Goal: Information Seeking & Learning: Check status

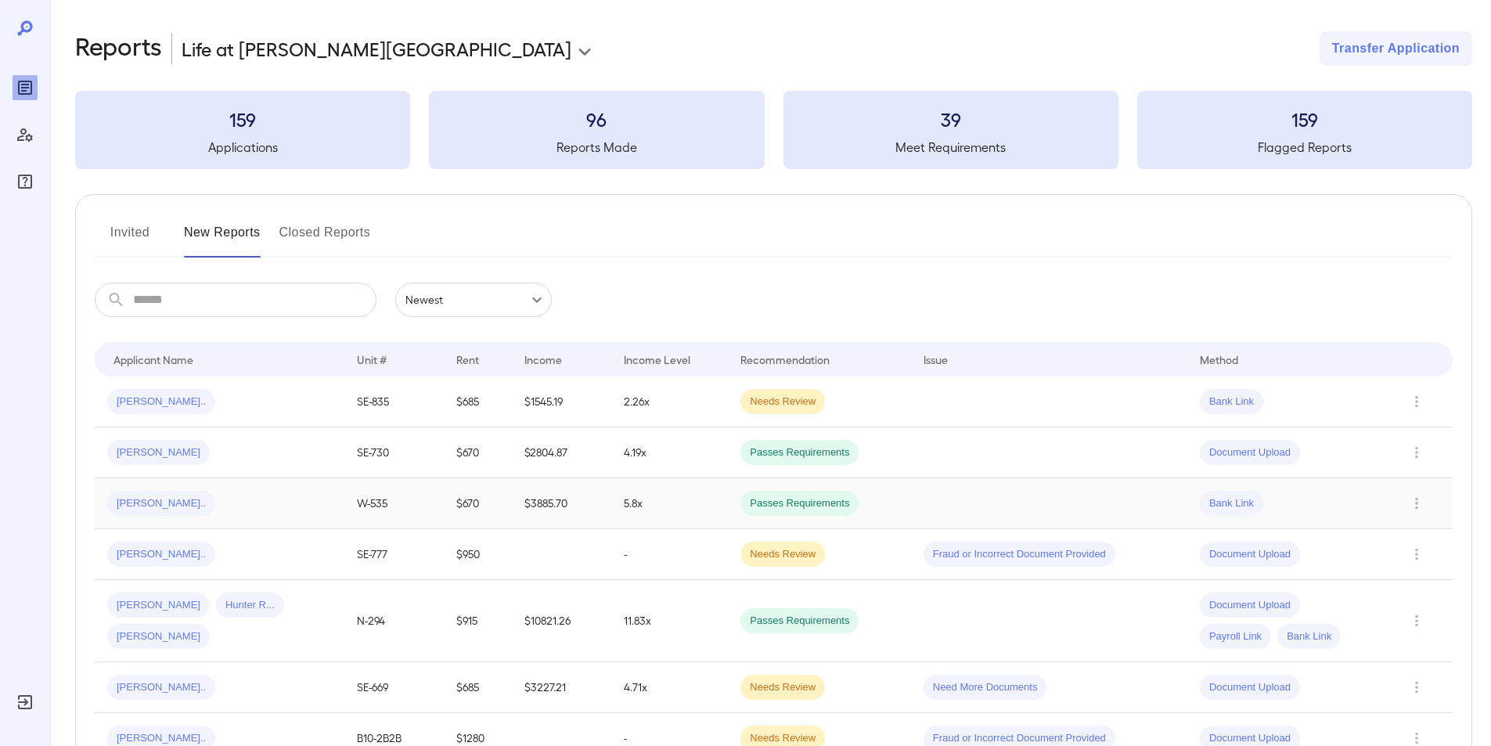
click at [128, 506] on span "[PERSON_NAME].." at bounding box center [161, 503] width 108 height 15
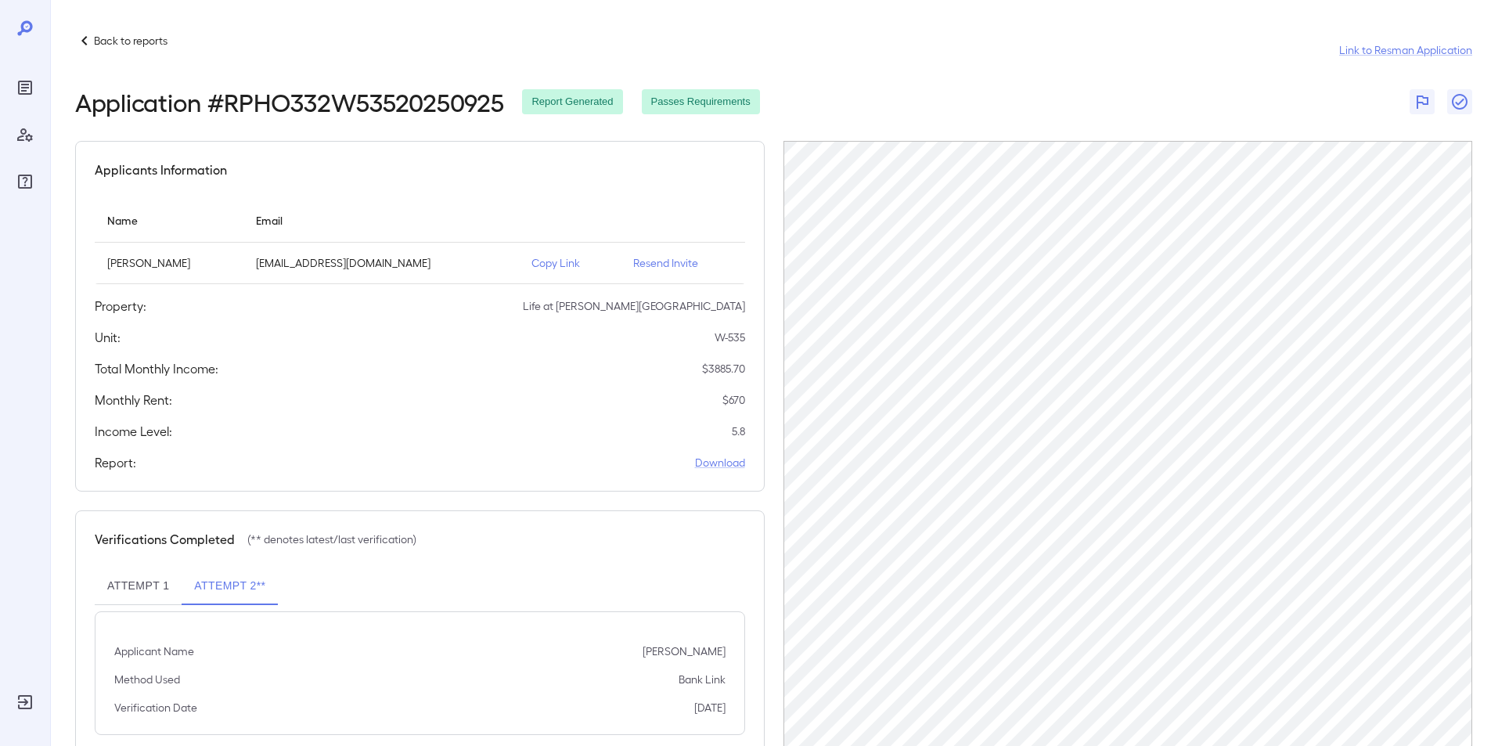
click at [123, 41] on p "Back to reports" at bounding box center [131, 41] width 74 height 16
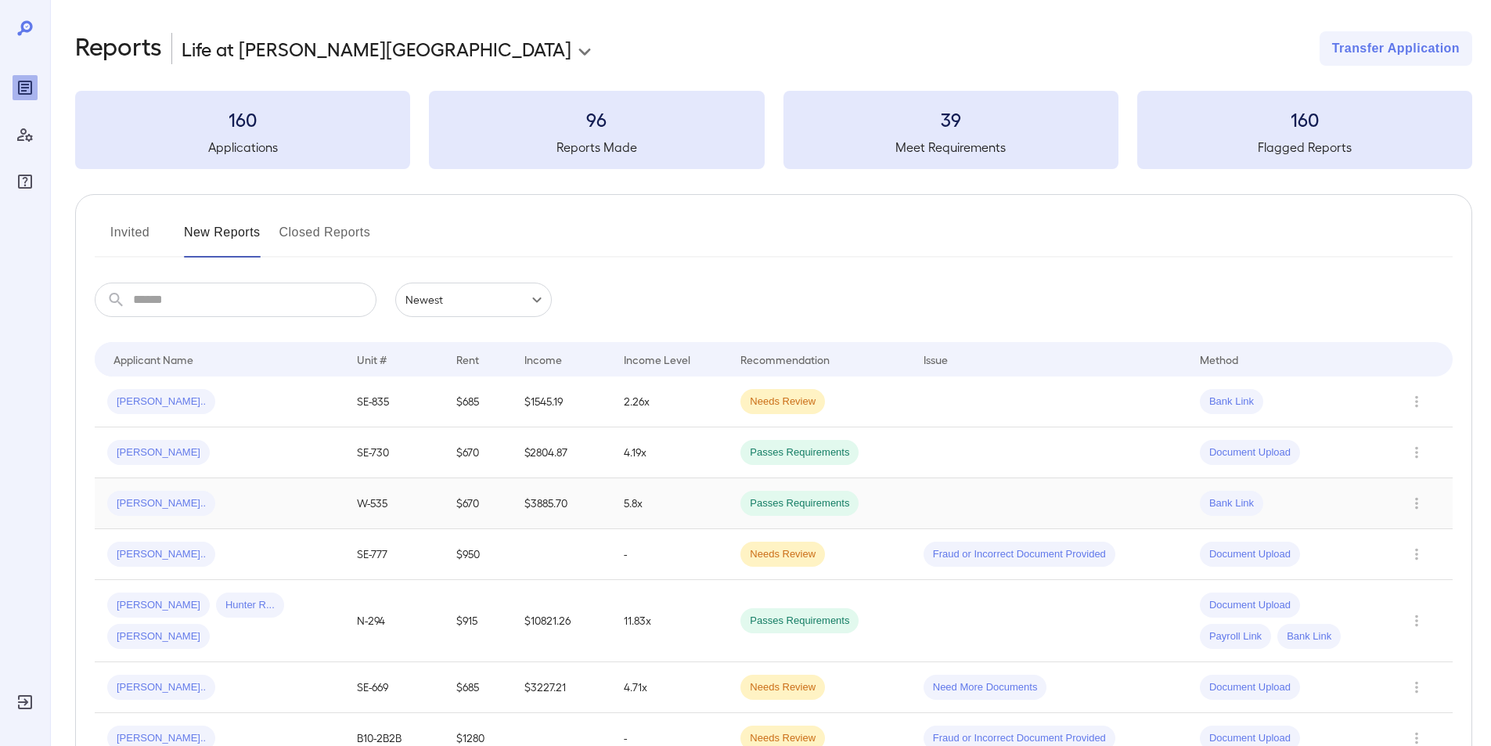
click at [150, 508] on span "[PERSON_NAME].." at bounding box center [161, 503] width 108 height 15
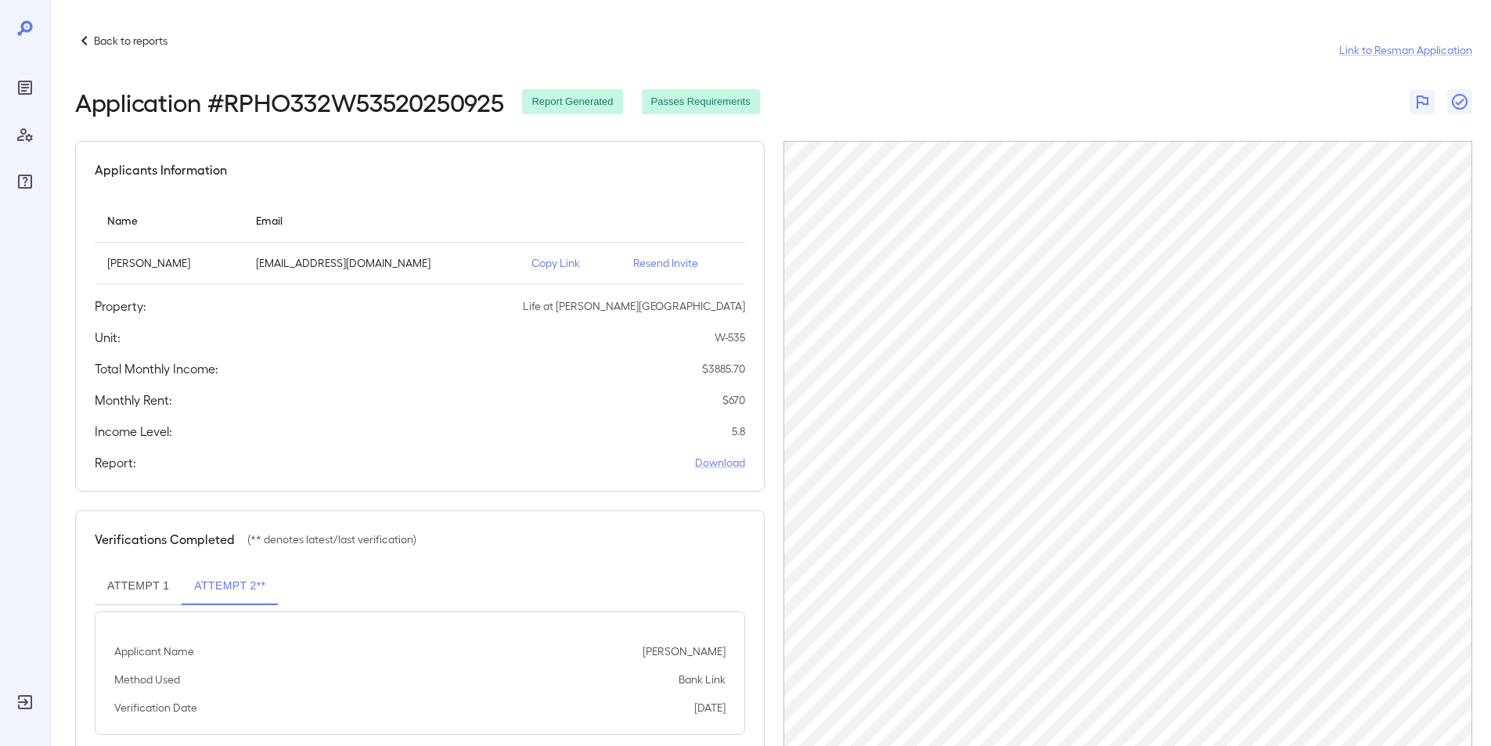
click at [157, 38] on p "Back to reports" at bounding box center [131, 41] width 74 height 16
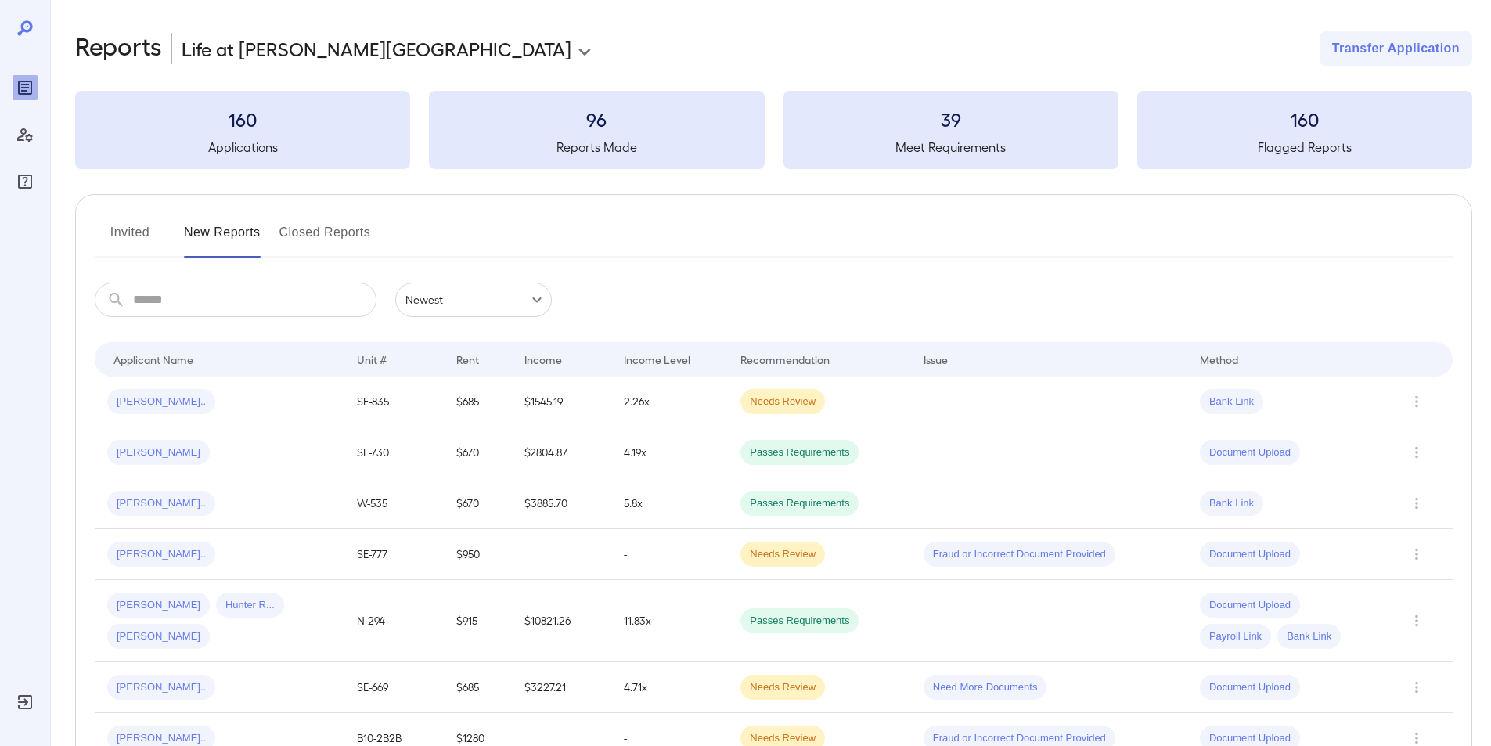
click at [118, 226] on button "Invited" at bounding box center [130, 239] width 70 height 38
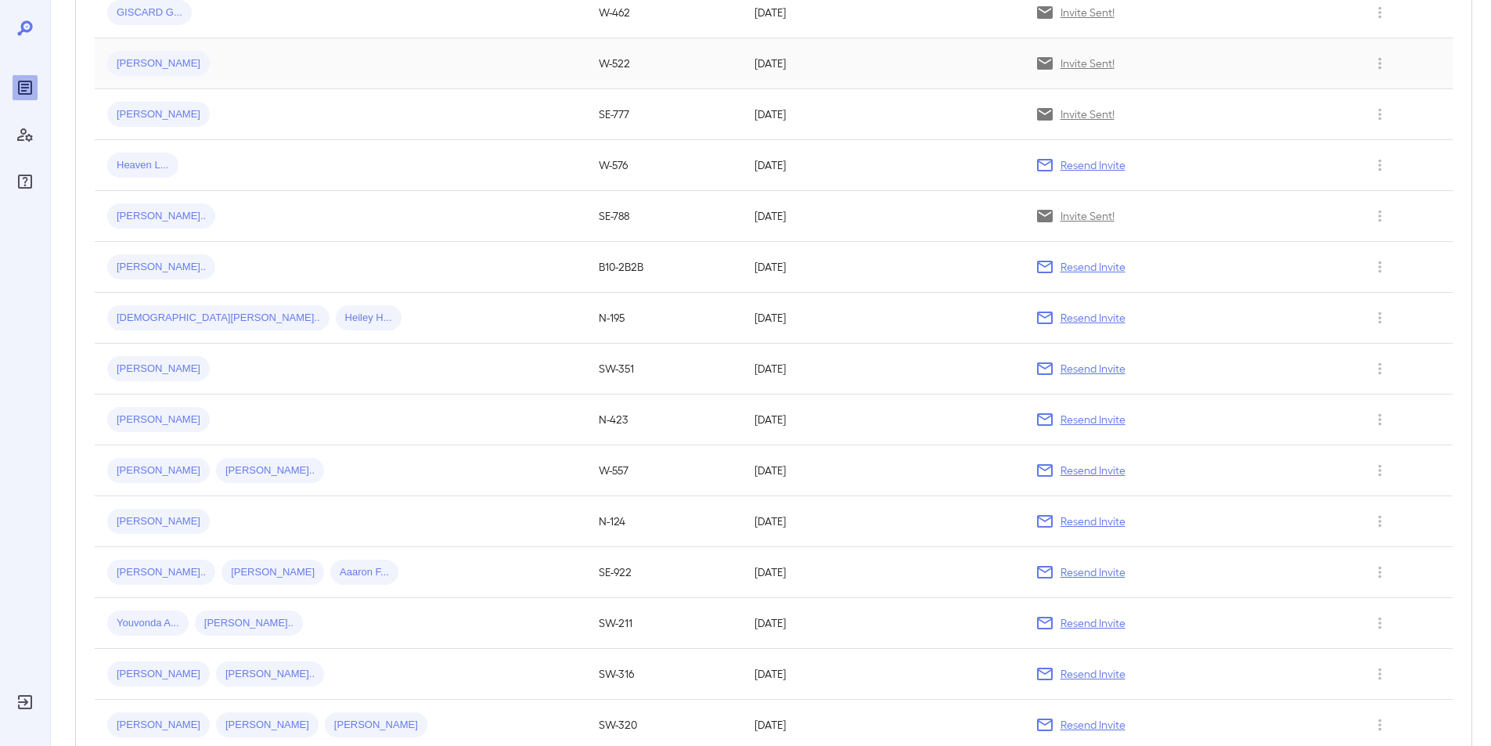
scroll to position [391, 0]
click at [134, 369] on span "[PERSON_NAME]" at bounding box center [158, 366] width 103 height 15
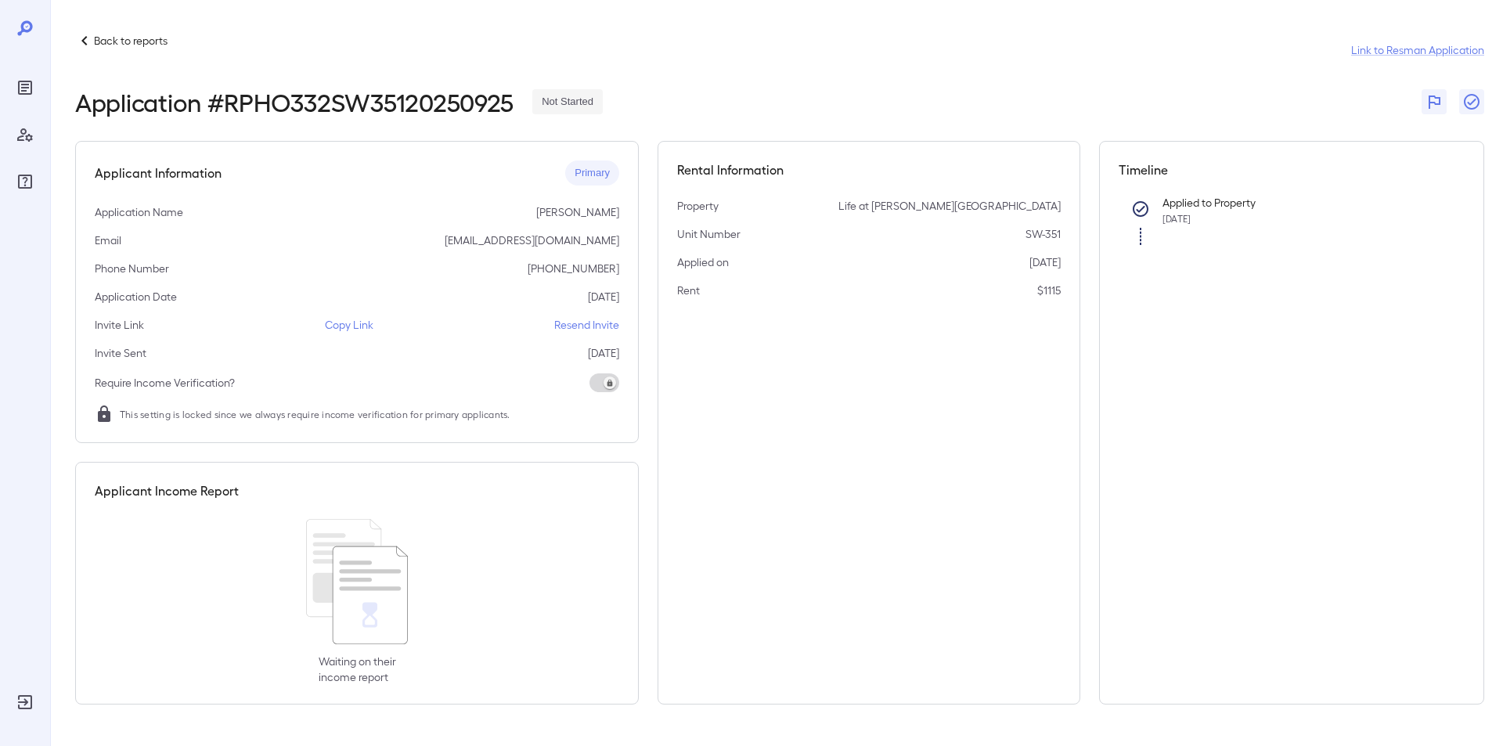
click at [101, 39] on p "Back to reports" at bounding box center [131, 41] width 74 height 16
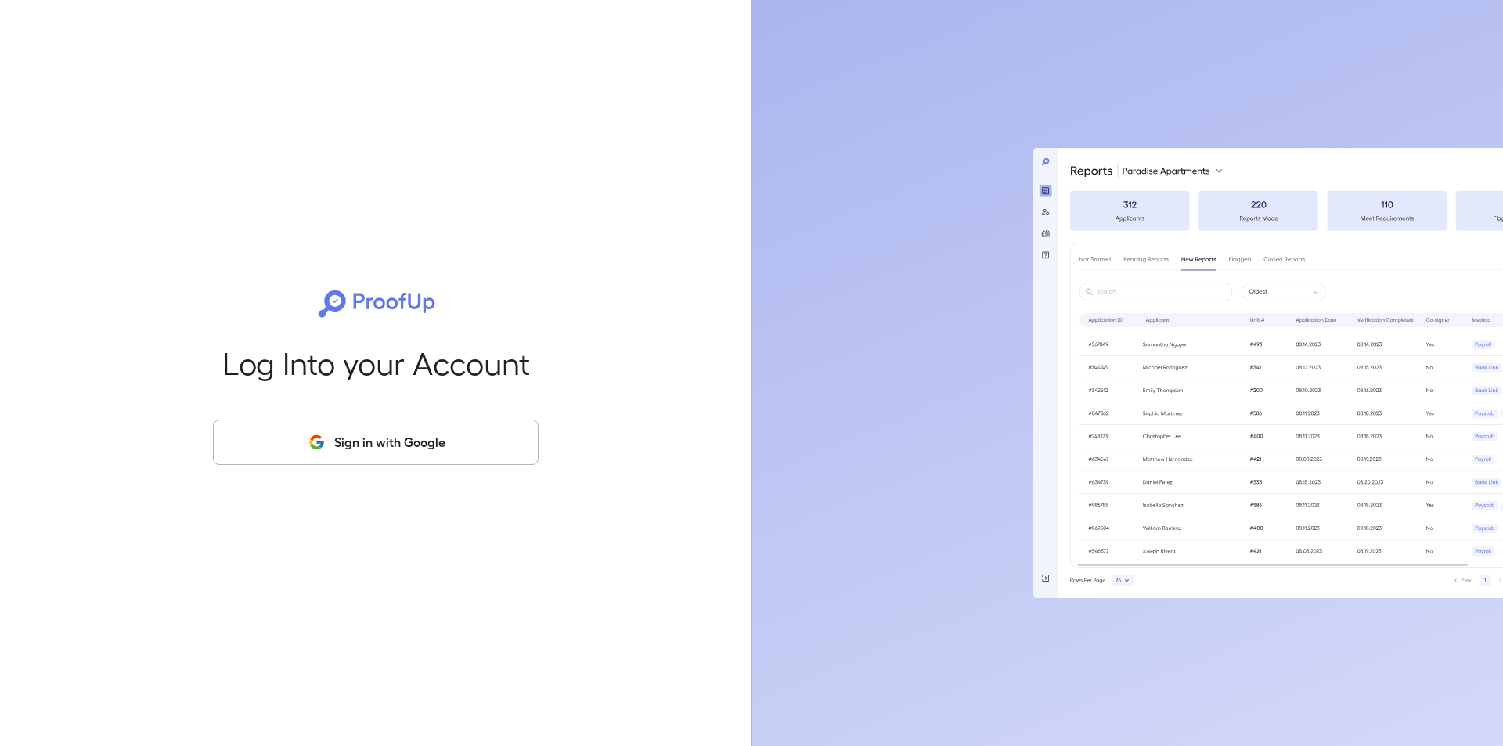
click at [413, 446] on button "Sign in with Google" at bounding box center [376, 442] width 326 height 45
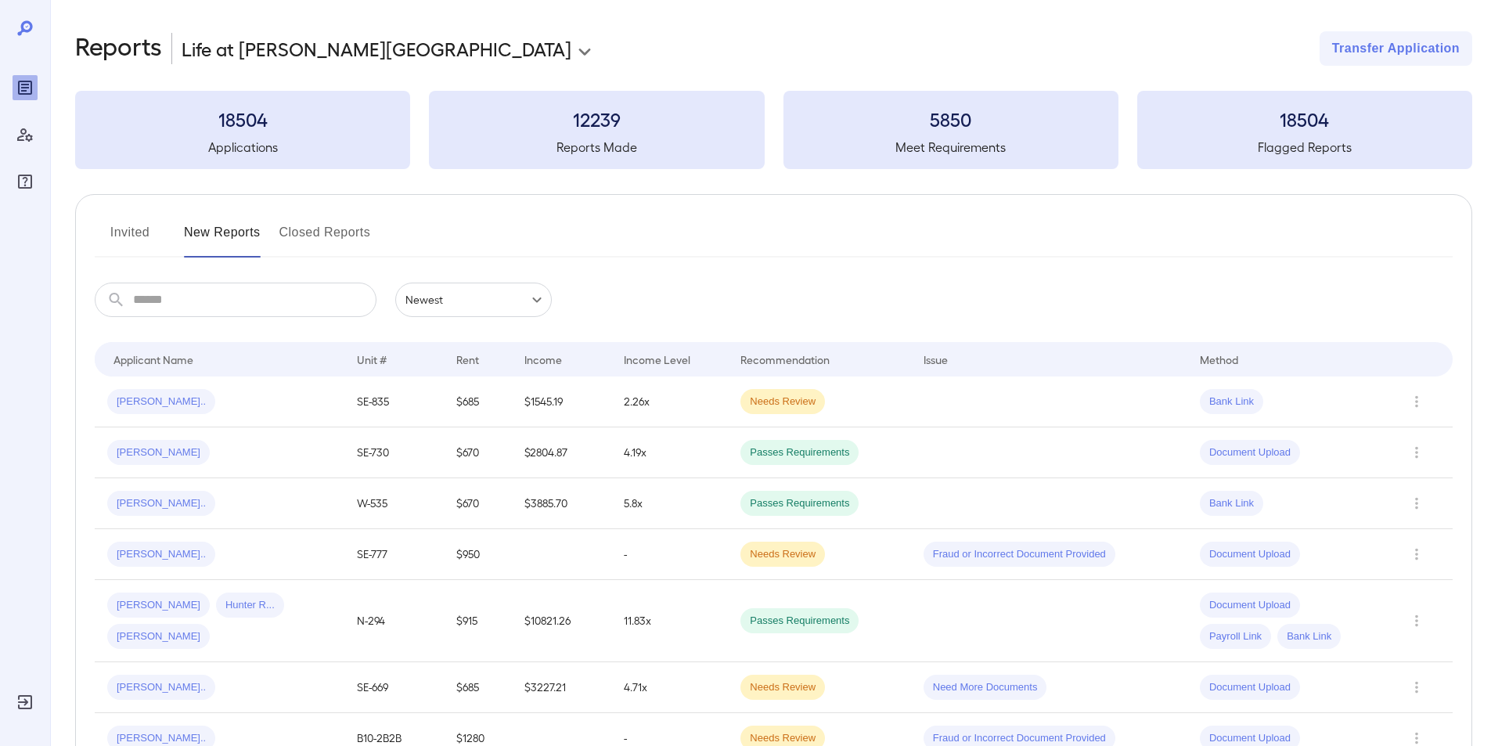
click at [127, 233] on button "Invited" at bounding box center [130, 239] width 70 height 38
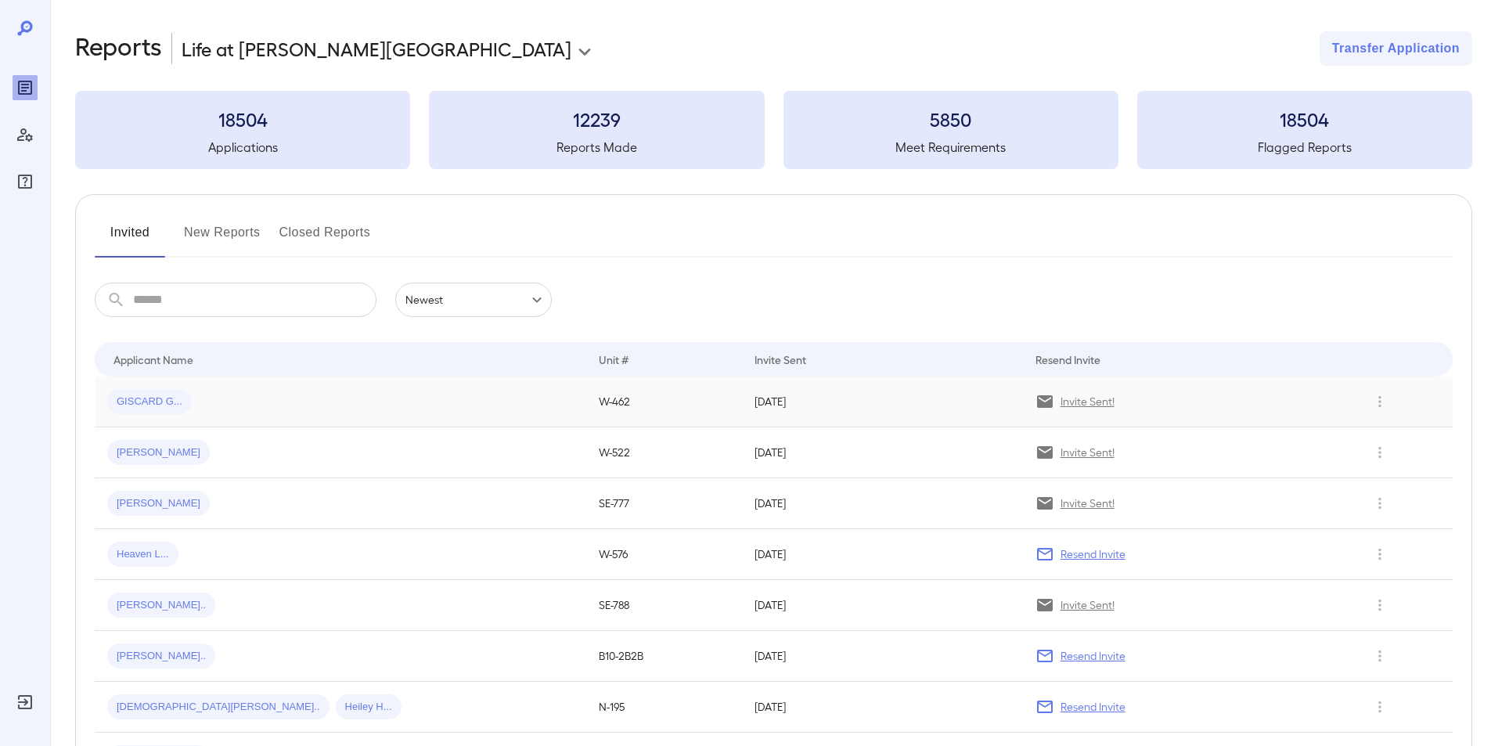
click at [158, 399] on span "GISCARD G..." at bounding box center [149, 402] width 85 height 15
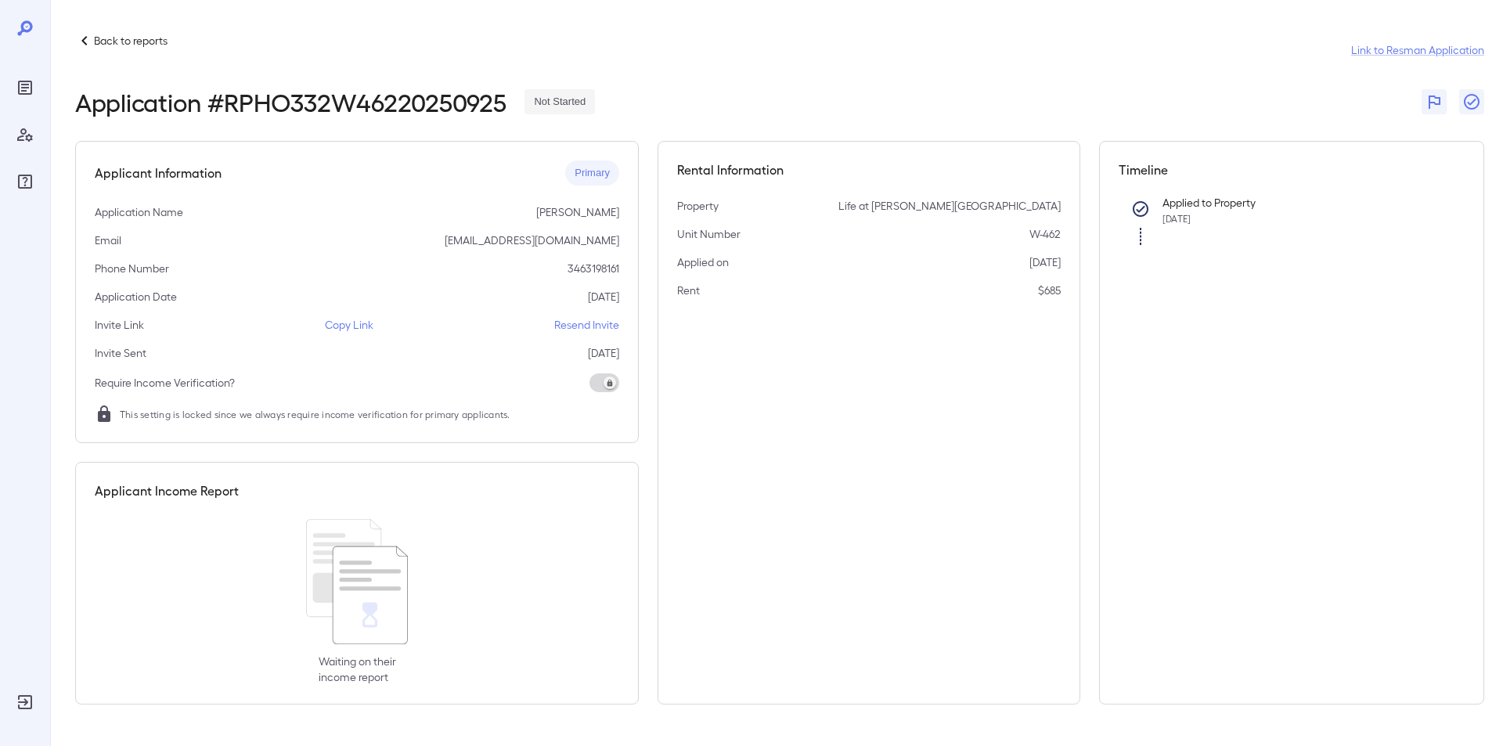
click at [121, 45] on p "Back to reports" at bounding box center [131, 41] width 74 height 16
